Goal: Navigation & Orientation: Find specific page/section

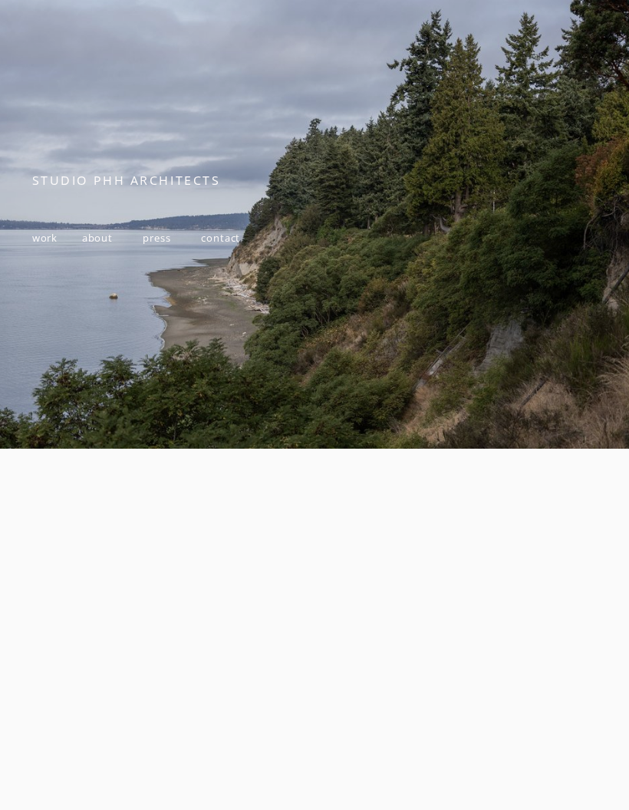
click at [109, 239] on span "about" at bounding box center [97, 238] width 31 height 14
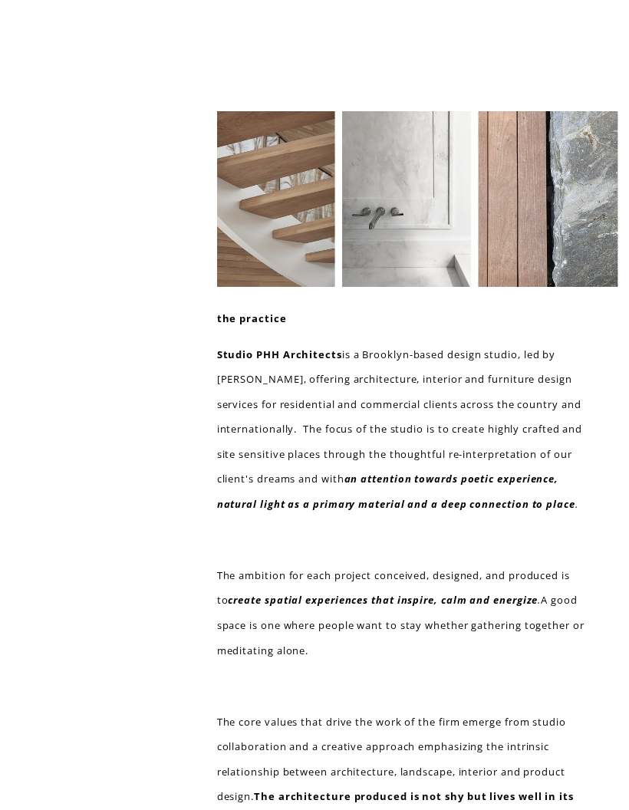
click at [0, 0] on div at bounding box center [0, 0] width 0 height 0
click at [84, 386] on link "Folder: work" at bounding box center [105, 386] width 134 height 38
click at [104, 442] on link "residential" at bounding box center [134, 439] width 193 height 38
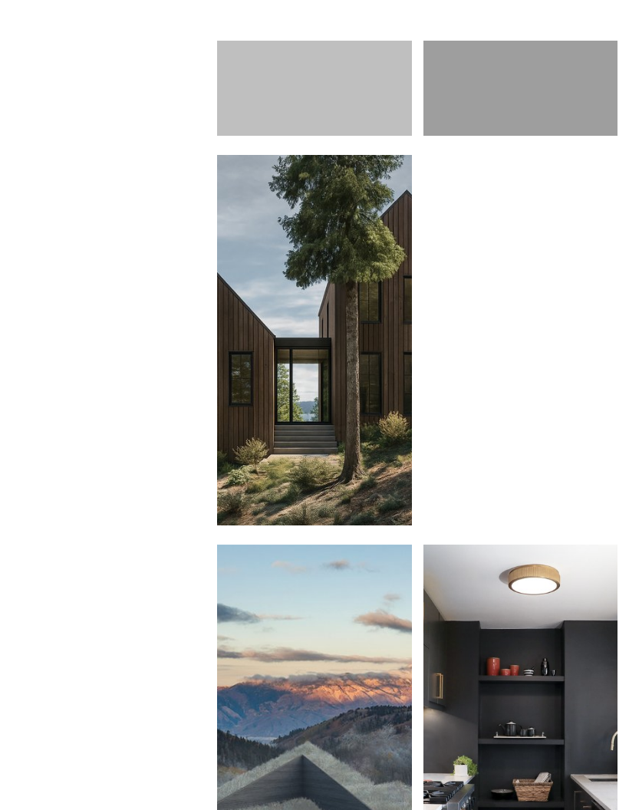
scroll to position [1858, 0]
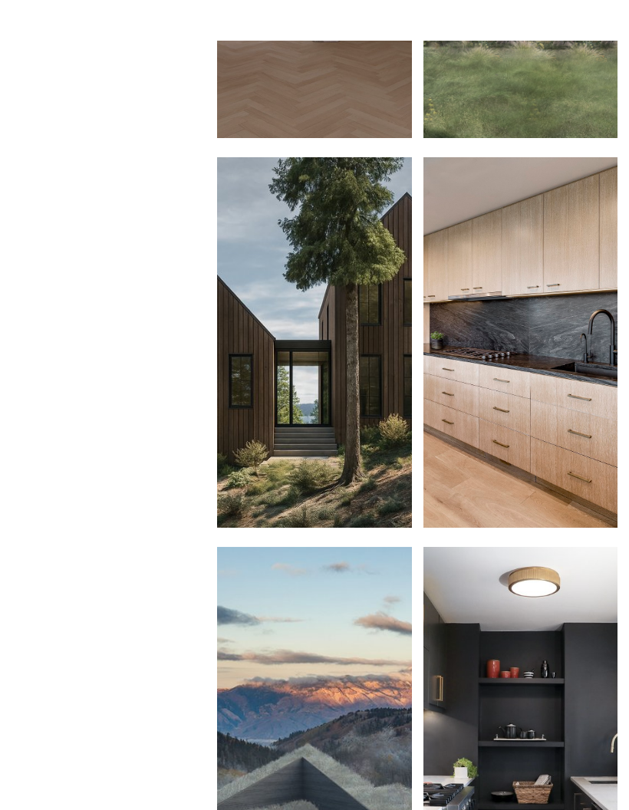
click at [0, 0] on div at bounding box center [0, 0] width 0 height 0
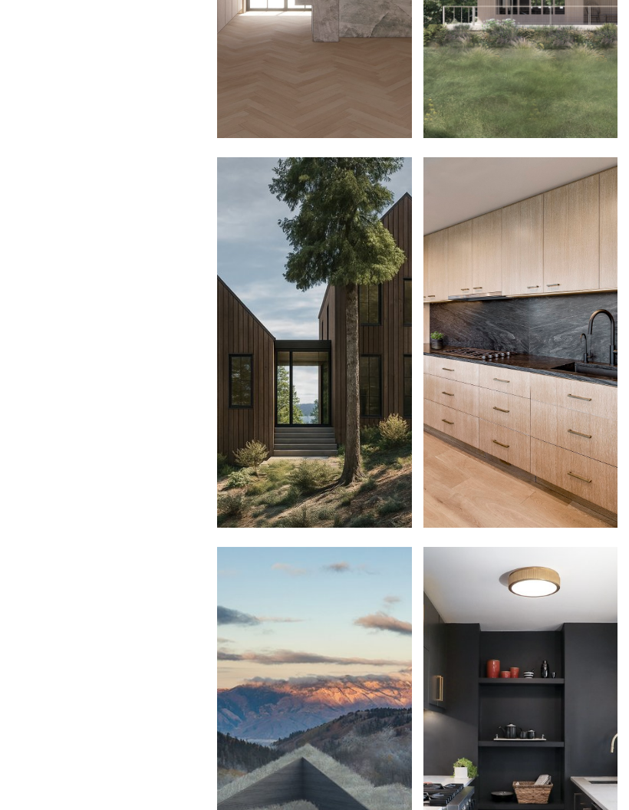
scroll to position [1859, 0]
click at [77, 415] on link "about" at bounding box center [91, 416] width 107 height 38
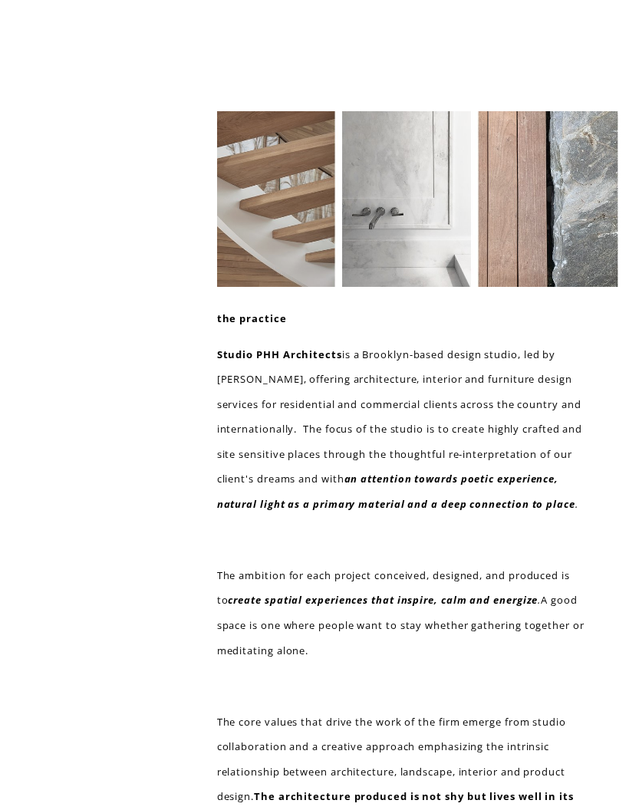
click at [557, 270] on div at bounding box center [417, 199] width 401 height 176
